Goal: Transaction & Acquisition: Purchase product/service

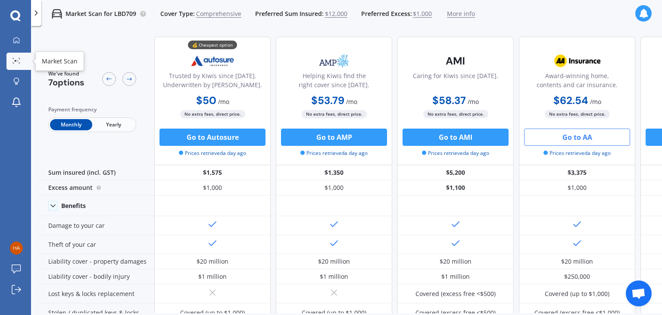
click at [14, 66] on link "Market Scan" at bounding box center [18, 61] width 25 height 17
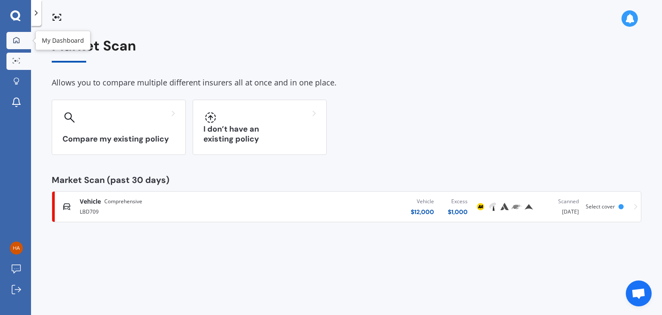
click at [9, 41] on link "My Dashboard" at bounding box center [18, 40] width 25 height 17
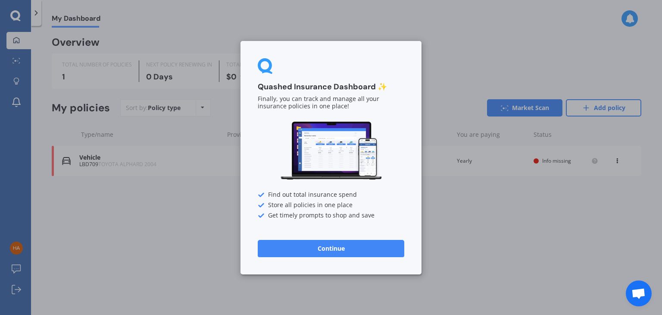
click at [312, 244] on button "Continue" at bounding box center [331, 247] width 147 height 17
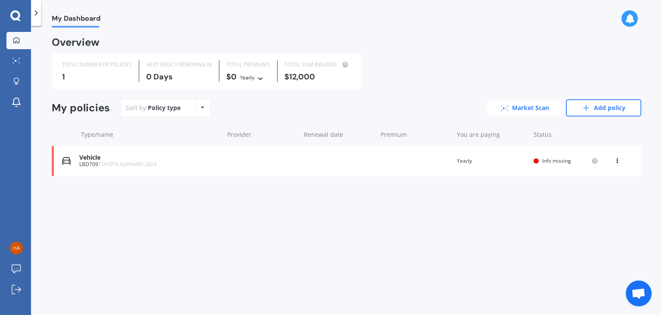
click at [535, 106] on link "Market Scan" at bounding box center [524, 107] width 75 height 17
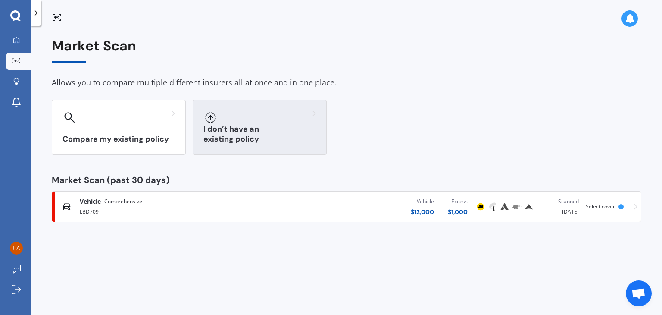
click at [243, 127] on div "I don’t have an existing policy" at bounding box center [260, 127] width 134 height 55
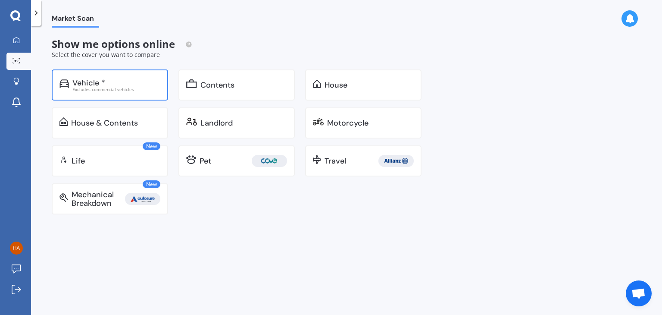
click at [110, 85] on div "Vehicle *" at bounding box center [116, 82] width 88 height 9
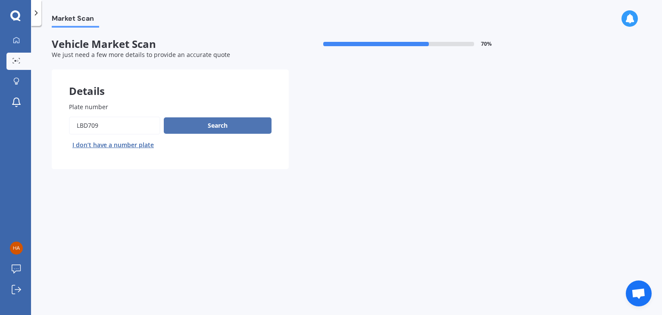
click at [205, 123] on button "Search" at bounding box center [218, 125] width 108 height 16
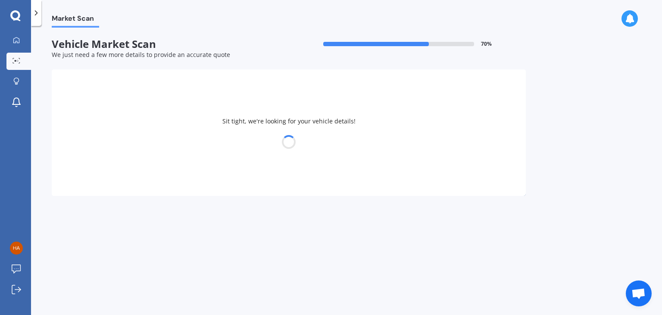
select select "TOYOTA"
select select "ALPHARD"
select select "27"
select select "11"
select select "1996"
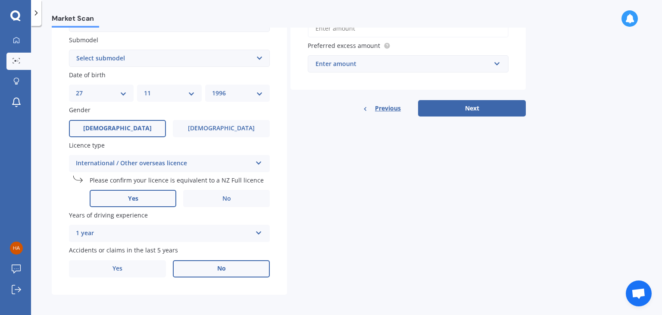
scroll to position [228, 0]
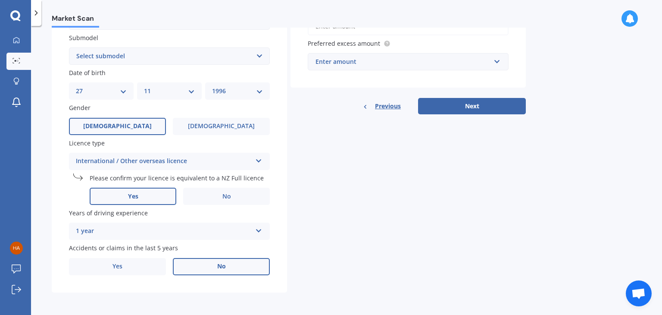
click at [505, 114] on div "Previous Next" at bounding box center [408, 106] width 235 height 16
click at [497, 108] on button "Next" at bounding box center [472, 106] width 108 height 16
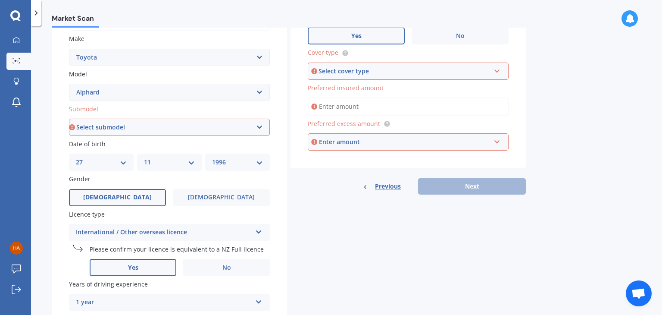
scroll to position [153, 0]
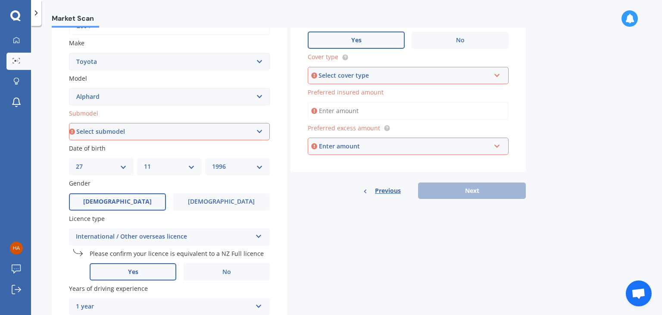
click at [135, 126] on select "Select submodel (All other) 2.4 Petrol 3.0 Petrol Hybrid" at bounding box center [169, 131] width 201 height 17
select select "2.4 PETROL"
click at [69, 123] on select "Select submodel (All other) 2.4 Petrol 3.0 Petrol Hybrid" at bounding box center [169, 131] width 201 height 17
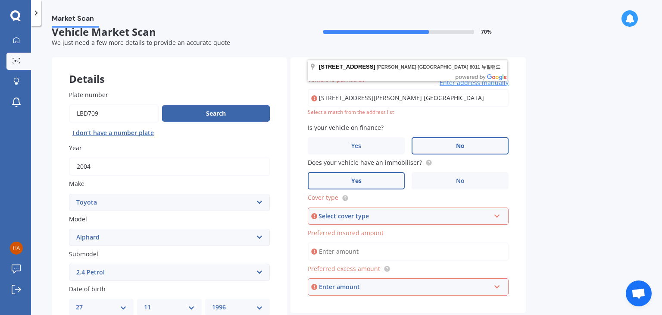
scroll to position [10, 0]
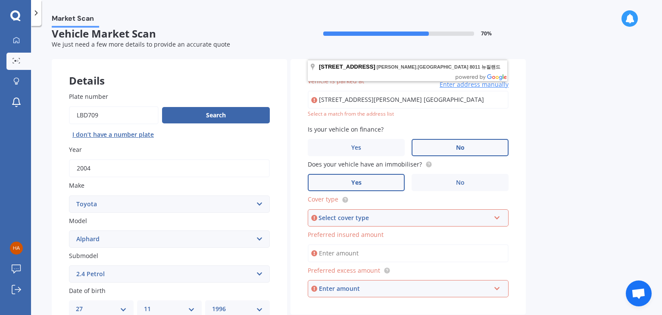
click at [448, 99] on input "[STREET_ADDRESS][PERSON_NAME] [GEOGRAPHIC_DATA]" at bounding box center [408, 100] width 201 height 18
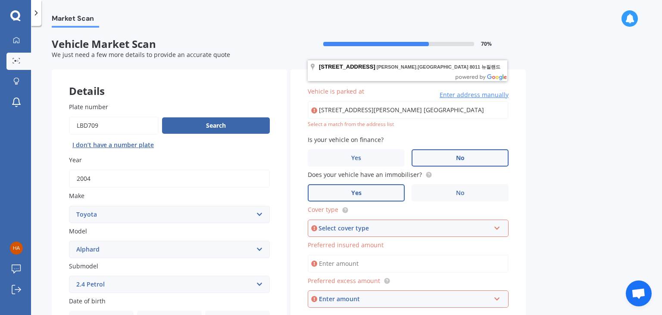
click at [471, 105] on input "[STREET_ADDRESS][PERSON_NAME] [GEOGRAPHIC_DATA]" at bounding box center [408, 110] width 201 height 18
click at [479, 107] on input "[STREET_ADDRESS][PERSON_NAME] [GEOGRAPHIC_DATA]" at bounding box center [408, 110] width 201 height 18
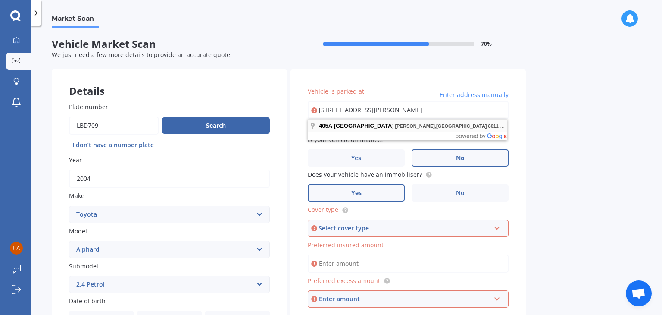
type input "[STREET_ADDRESS][PERSON_NAME] [GEOGRAPHIC_DATA]"
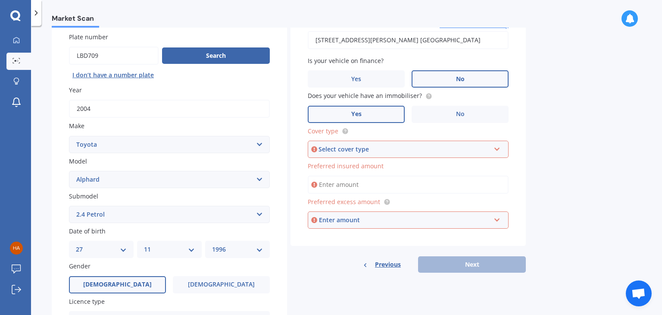
scroll to position [73, 0]
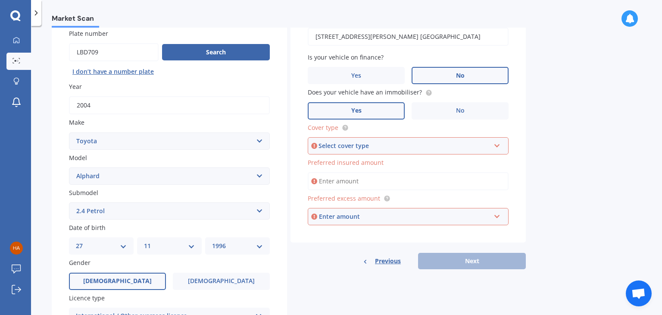
click at [351, 147] on div "Select cover type" at bounding box center [405, 145] width 172 height 9
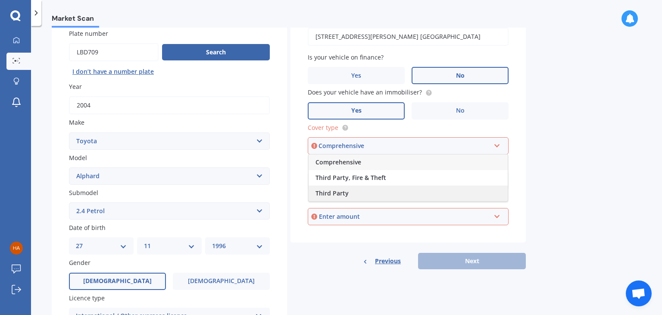
click at [339, 192] on span "Third Party" at bounding box center [332, 193] width 33 height 8
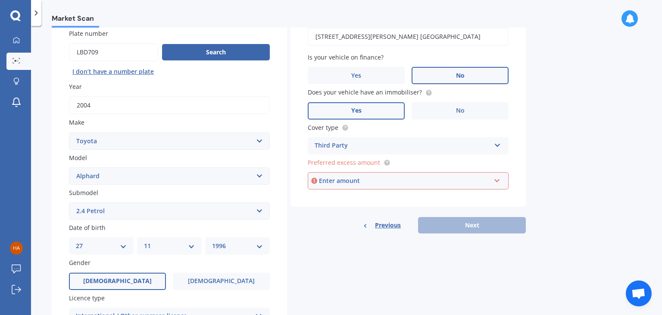
click at [343, 182] on div "Enter amount" at bounding box center [405, 180] width 172 height 9
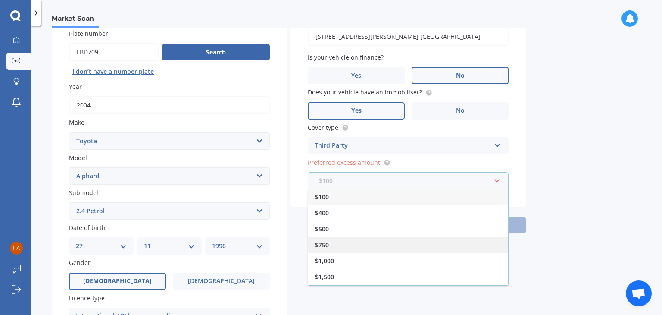
scroll to position [14, 0]
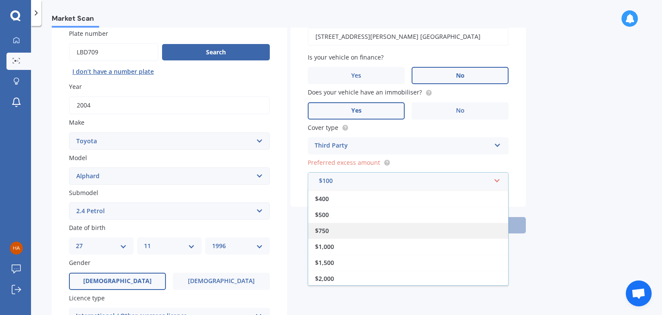
click at [345, 227] on div "$750" at bounding box center [408, 230] width 200 height 16
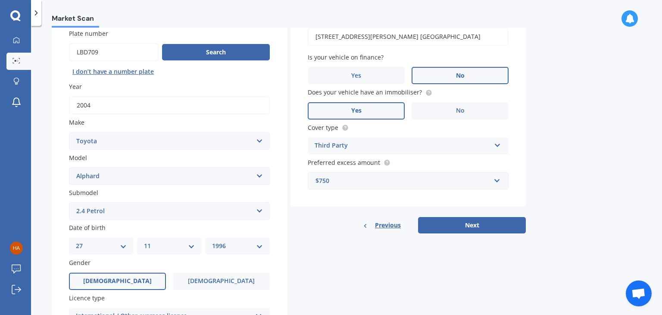
click at [349, 176] on div "$750" at bounding box center [403, 180] width 175 height 9
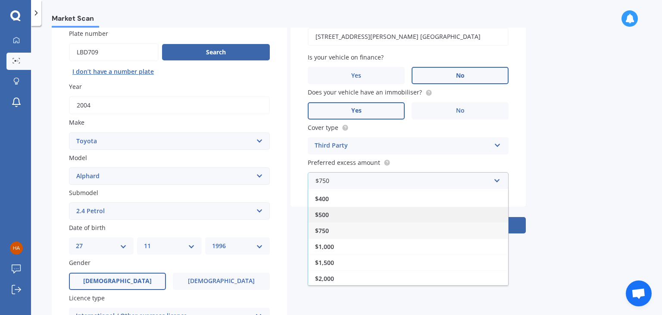
click at [332, 215] on div "$500" at bounding box center [408, 215] width 200 height 16
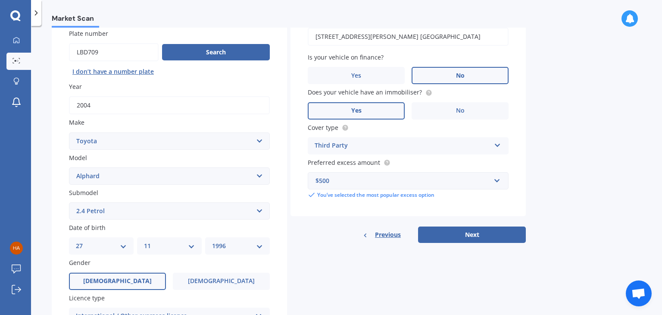
click at [311, 199] on div "Vehicle is parked at [STREET_ADDRESS][PERSON_NAME] 뉴질랜드 Enter address manually …" at bounding box center [408, 106] width 235 height 220
click at [395, 187] on input "text" at bounding box center [405, 180] width 193 height 16
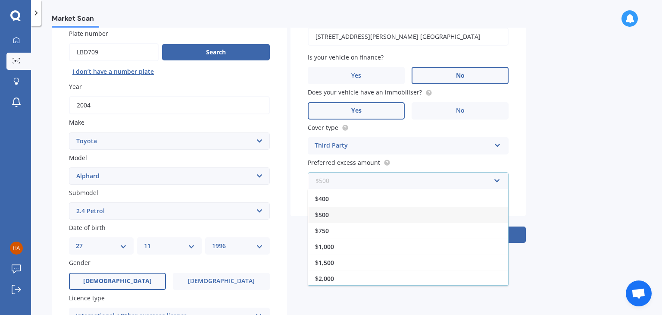
click at [395, 187] on input "text" at bounding box center [405, 180] width 193 height 16
click at [539, 181] on div "Market Scan Vehicle Market Scan 70 % We just need a few more details to provide…" at bounding box center [346, 172] width 631 height 289
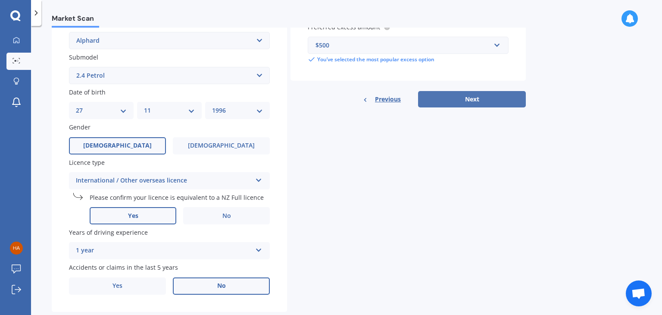
scroll to position [228, 0]
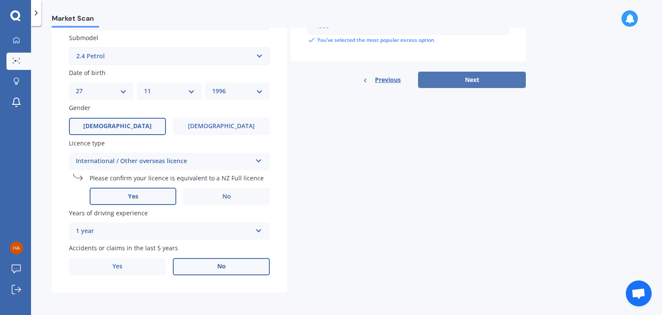
click at [481, 77] on button "Next" at bounding box center [472, 80] width 108 height 16
select select "27"
select select "11"
select select "1996"
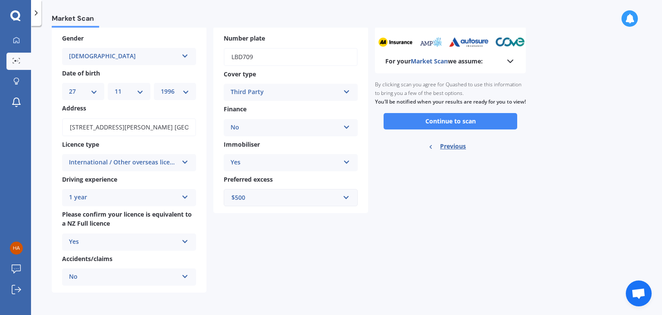
scroll to position [0, 0]
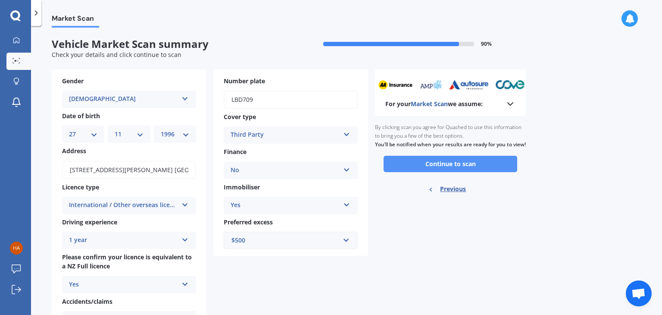
click at [421, 169] on button "Continue to scan" at bounding box center [451, 164] width 134 height 16
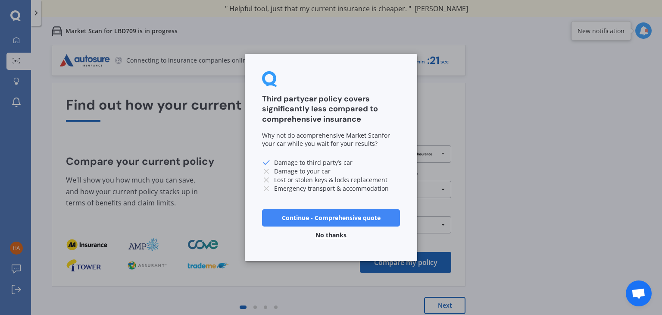
click at [328, 238] on button "No thanks" at bounding box center [330, 234] width 41 height 17
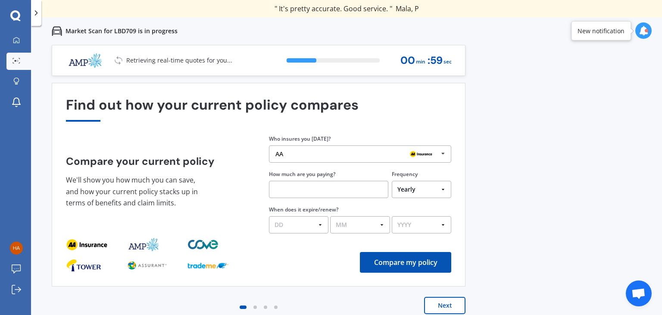
click at [205, 146] on div "Compare your current policy We'll show you how much you can save, and how your …" at bounding box center [258, 183] width 385 height 99
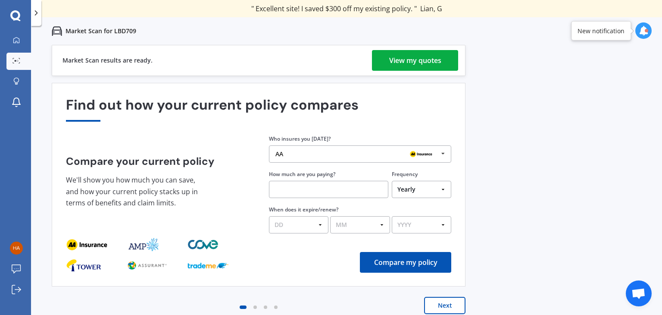
click at [401, 53] on div "View my quotes" at bounding box center [415, 60] width 52 height 21
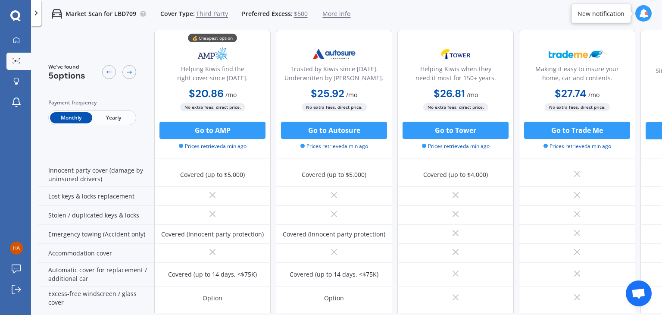
scroll to position [114, 0]
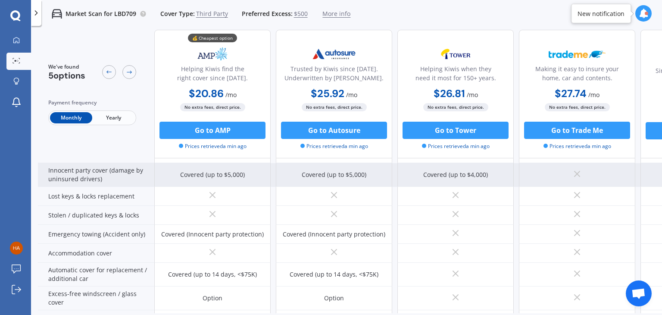
click at [82, 175] on div "Innocent party cover (damage by uninsured drivers)" at bounding box center [96, 175] width 116 height 24
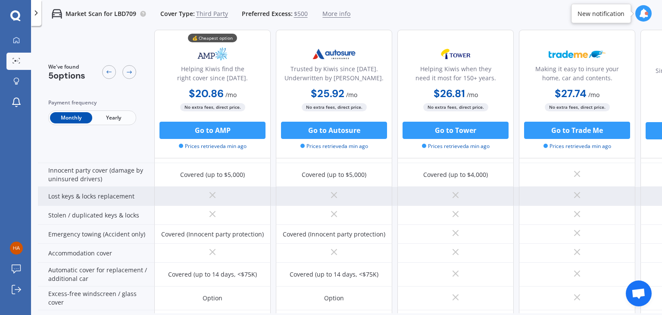
click at [90, 196] on div "Lost keys & locks replacement" at bounding box center [96, 196] width 116 height 19
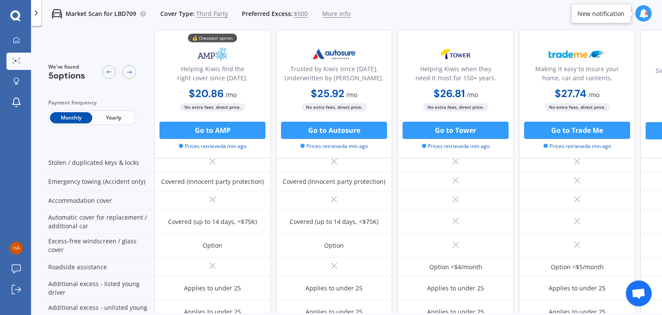
scroll to position [140, 0]
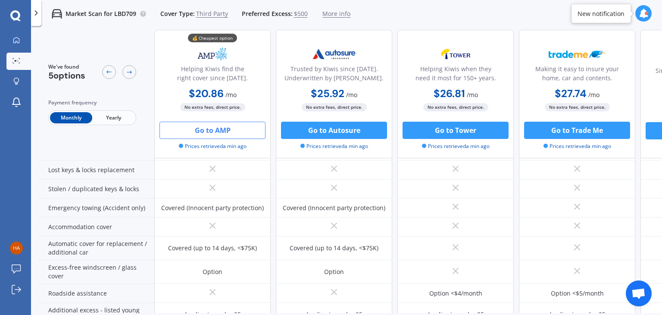
click at [212, 135] on button "Go to AMP" at bounding box center [213, 130] width 106 height 17
